Goal: Task Accomplishment & Management: Manage account settings

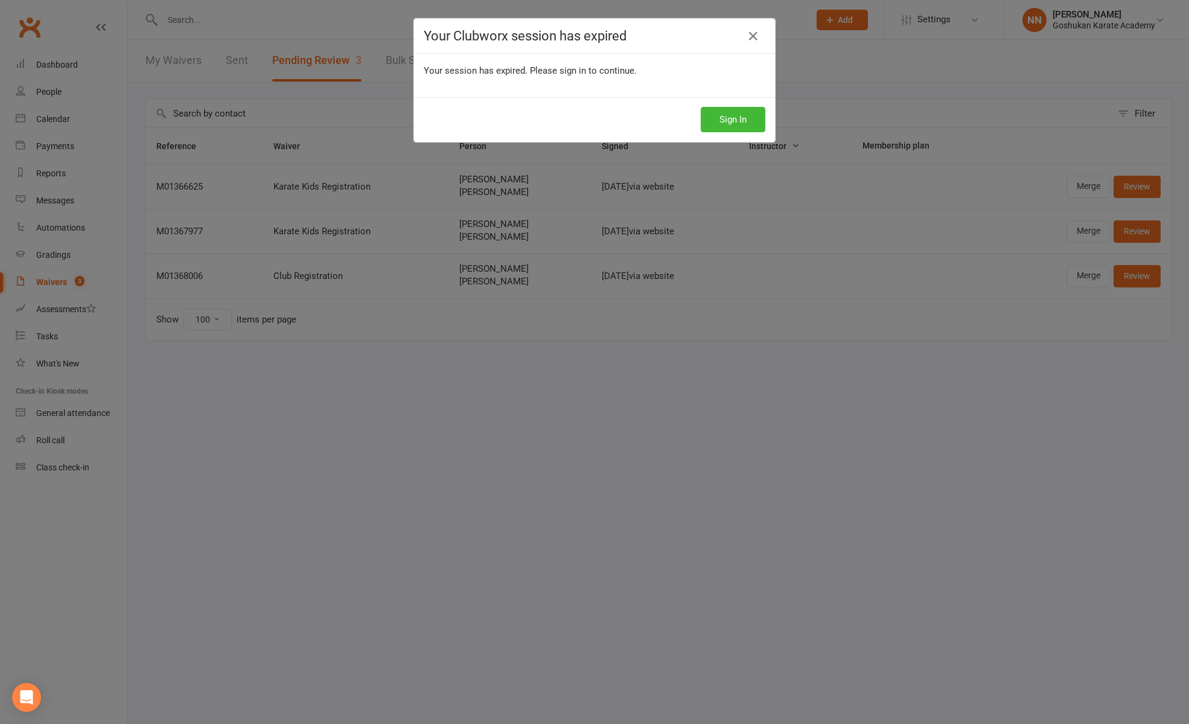
select select "100"
click at [737, 123] on button "Sign In" at bounding box center [733, 119] width 65 height 25
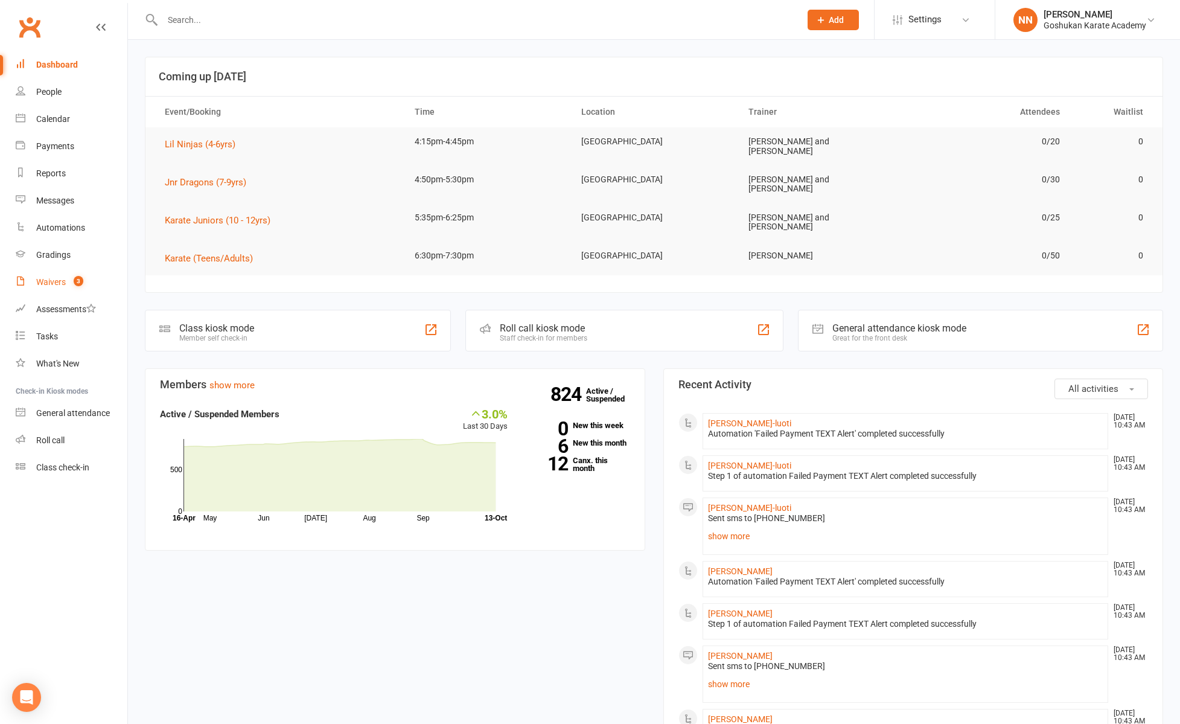
click at [36, 280] on div "Waivers" at bounding box center [51, 282] width 30 height 10
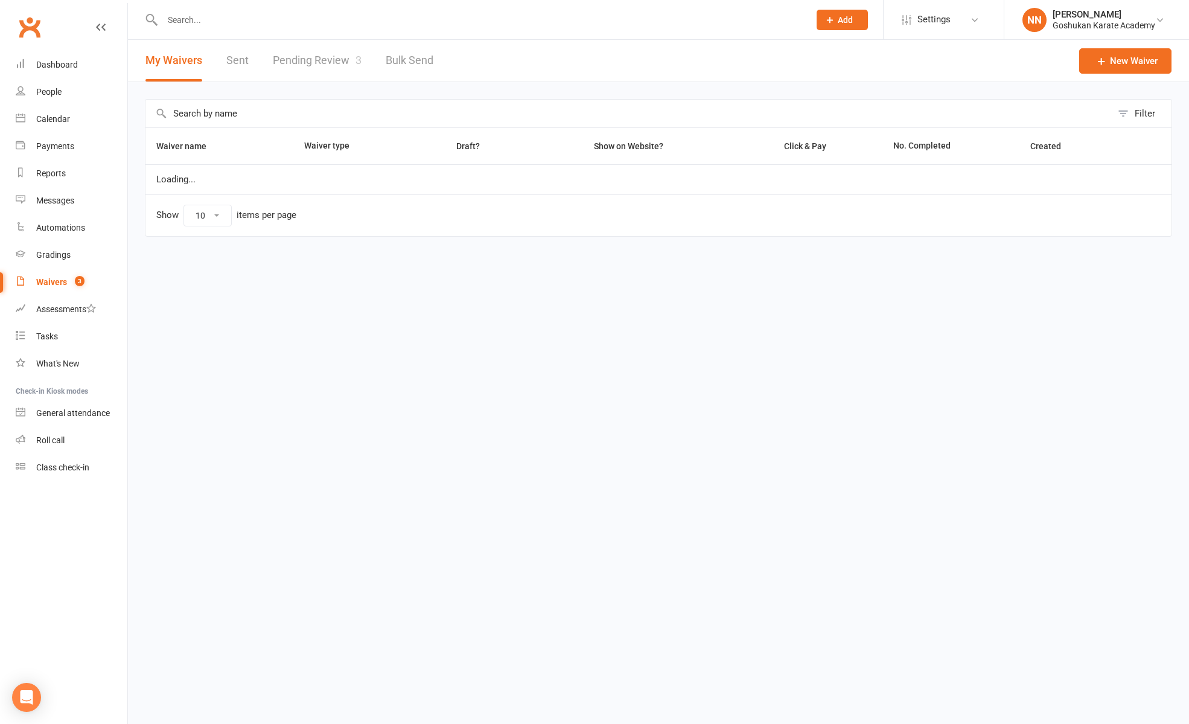
select select "100"
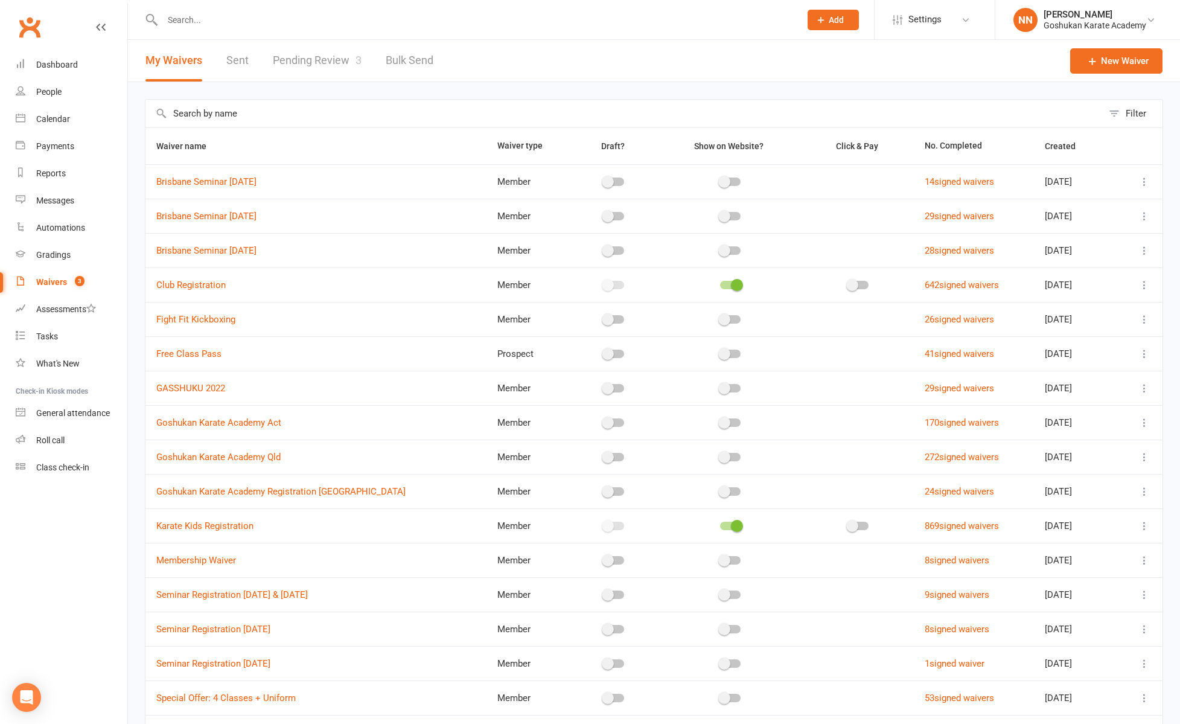
click at [325, 59] on link "Pending Review 3" at bounding box center [317, 61] width 89 height 42
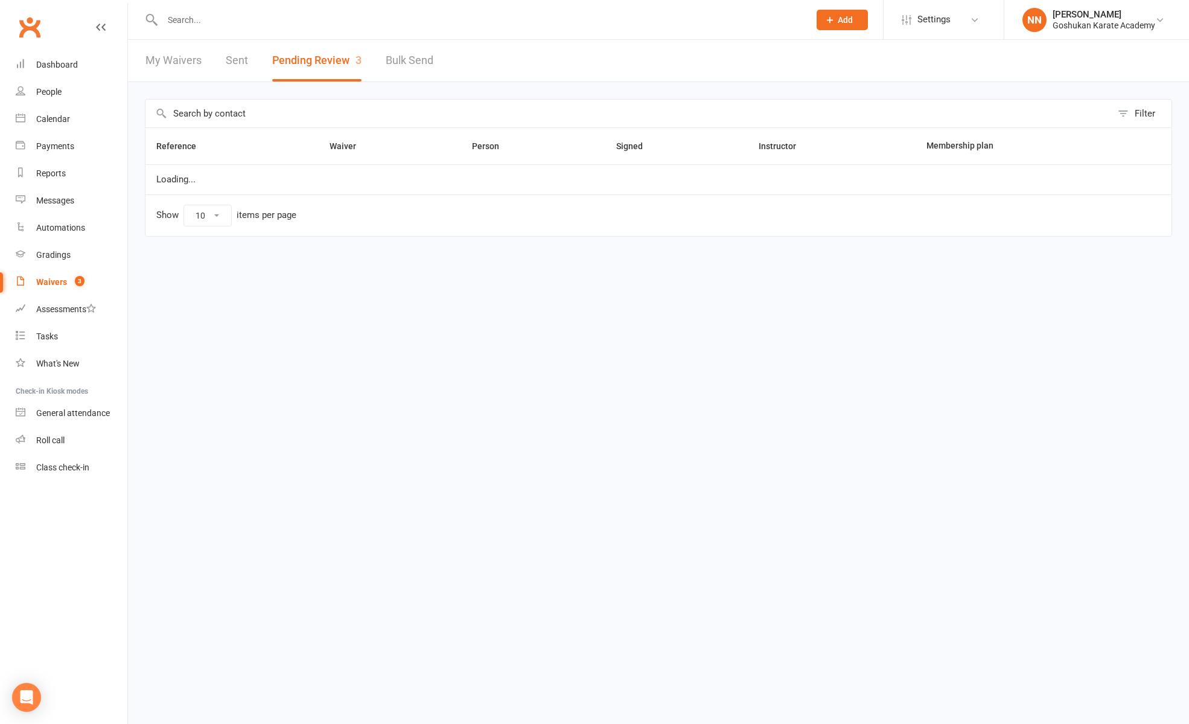
select select "100"
